Goal: Information Seeking & Learning: Learn about a topic

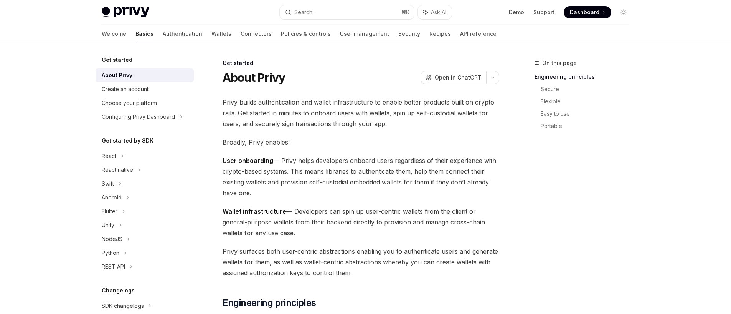
click at [129, 7] on img at bounding box center [126, 12] width 48 height 11
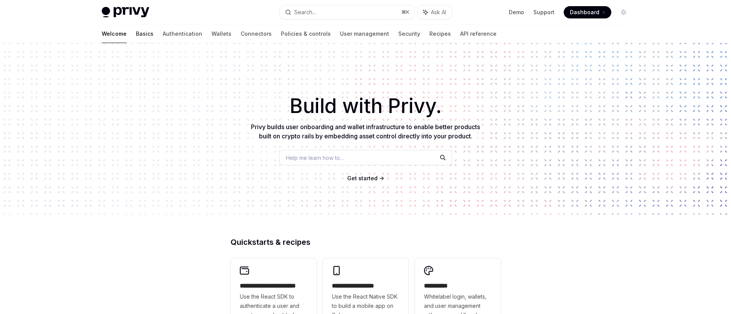
click at [136, 33] on link "Basics" at bounding box center [145, 34] width 18 height 18
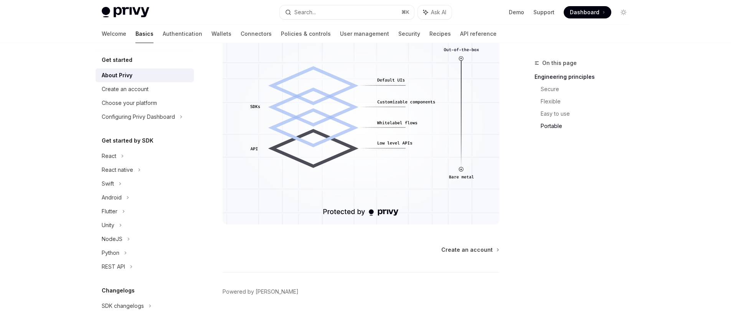
scroll to position [691, 0]
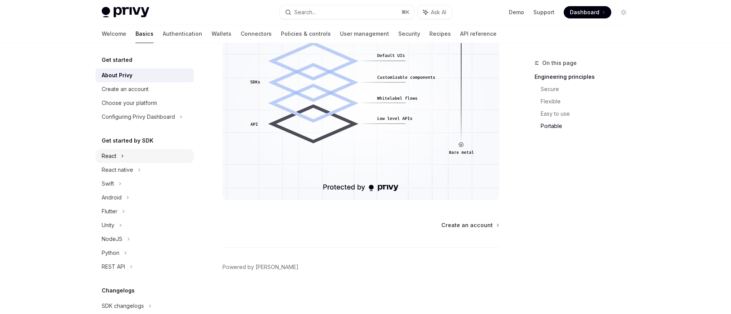
click at [123, 158] on icon at bounding box center [122, 155] width 3 height 9
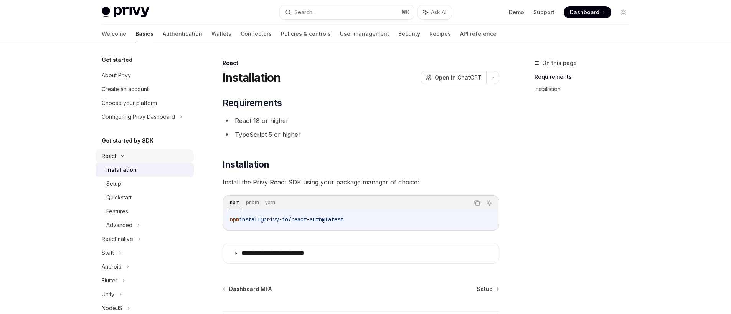
click at [112, 159] on div "React" at bounding box center [109, 155] width 15 height 9
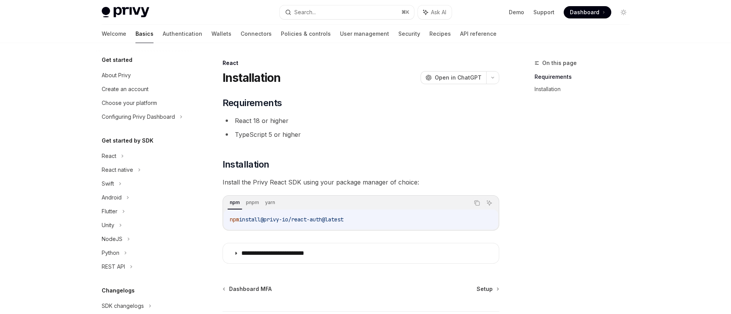
type textarea "*"
